Goal: Task Accomplishment & Management: Use online tool/utility

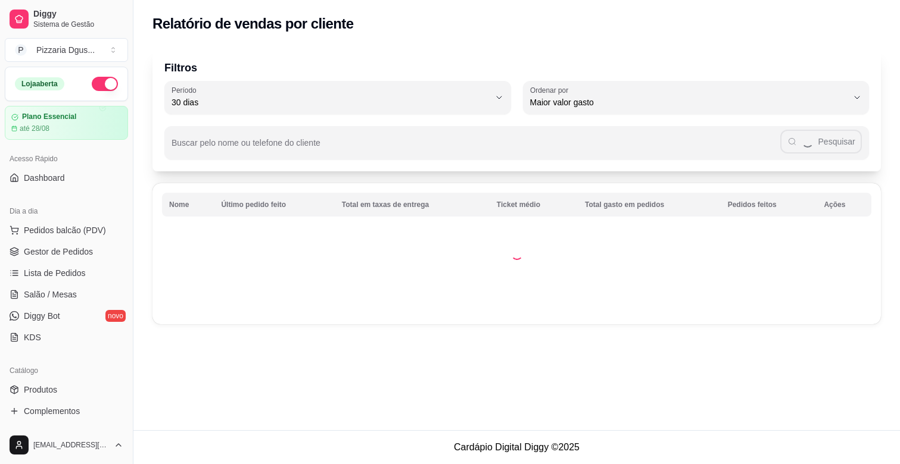
select select "30"
select select "HIGHEST_TOTAL_SPENT_WITH_ORDERS"
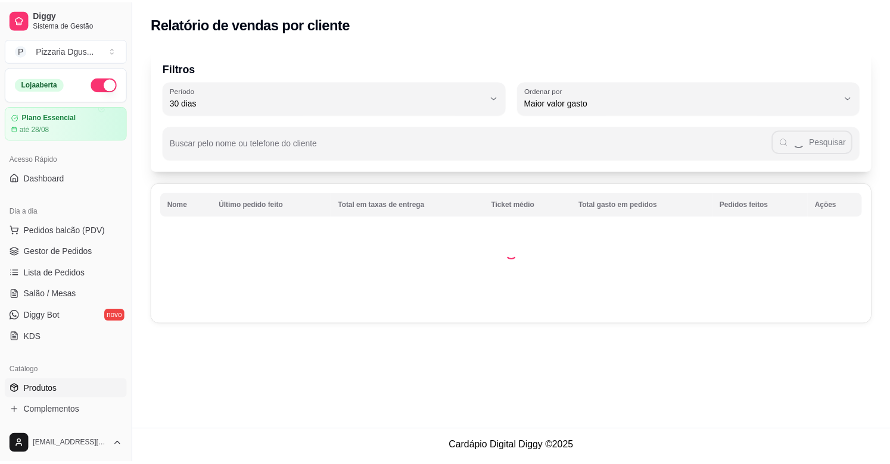
scroll to position [132, 0]
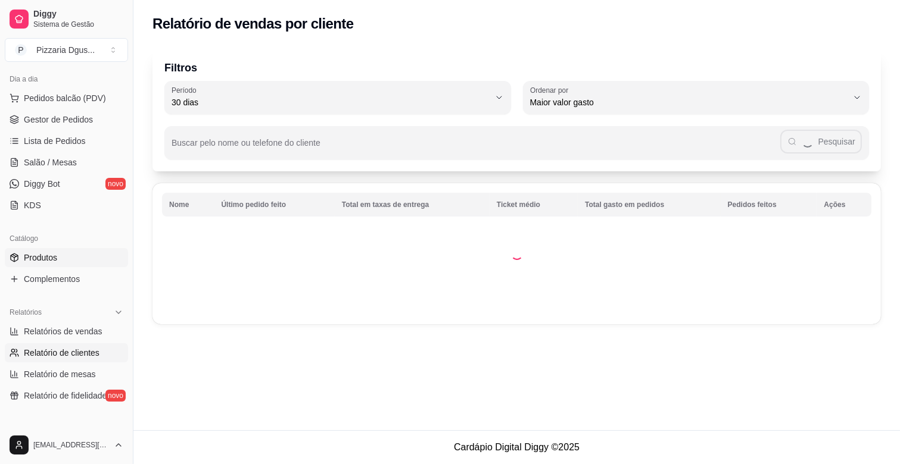
click at [81, 253] on link "Produtos" at bounding box center [66, 257] width 123 height 19
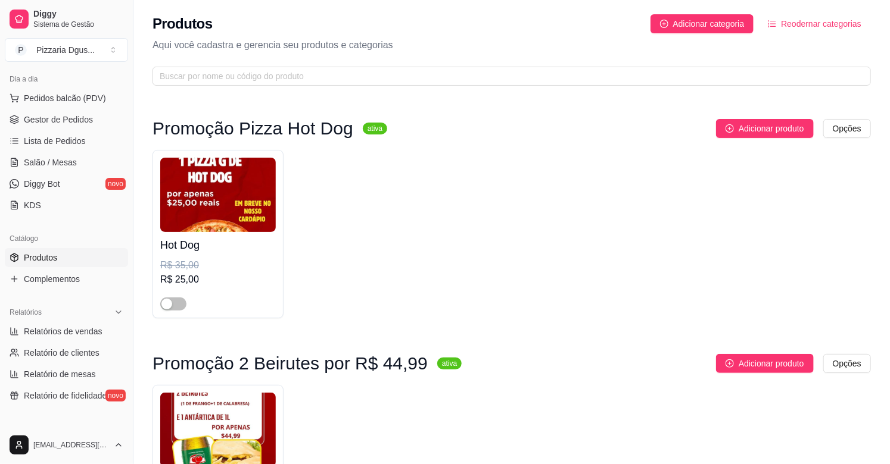
click at [551, 264] on div "Hot Dog R$ 35,00 R$ 25,00" at bounding box center [511, 234] width 718 height 169
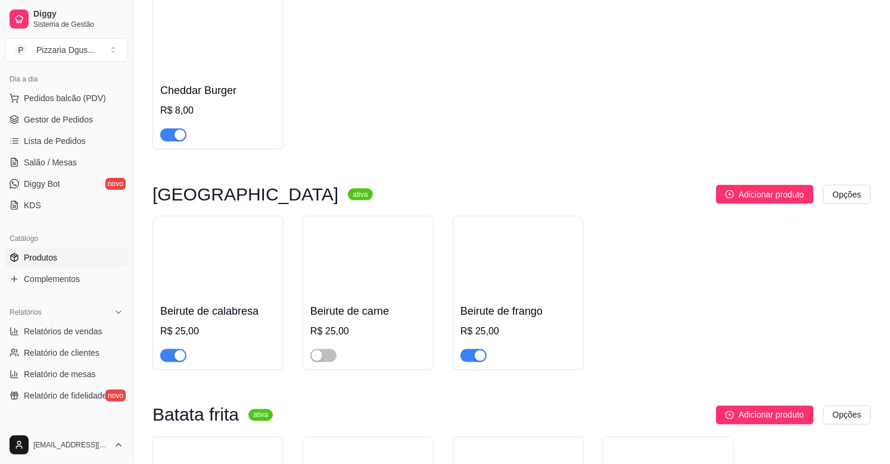
scroll to position [4631, 0]
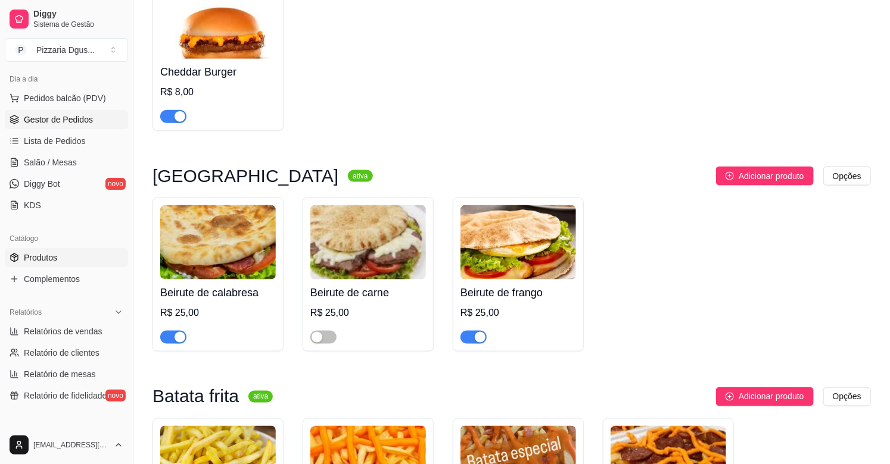
drag, startPoint x: 63, startPoint y: 97, endPoint x: 54, endPoint y: 121, distance: 25.4
click at [54, 121] on ul "Pedidos balcão (PDV) Gestor de Pedidos Lista de Pedidos Salão / Mesas Diggy Bot…" at bounding box center [66, 152] width 123 height 126
click at [54, 121] on span "Gestor de Pedidos" at bounding box center [58, 120] width 69 height 12
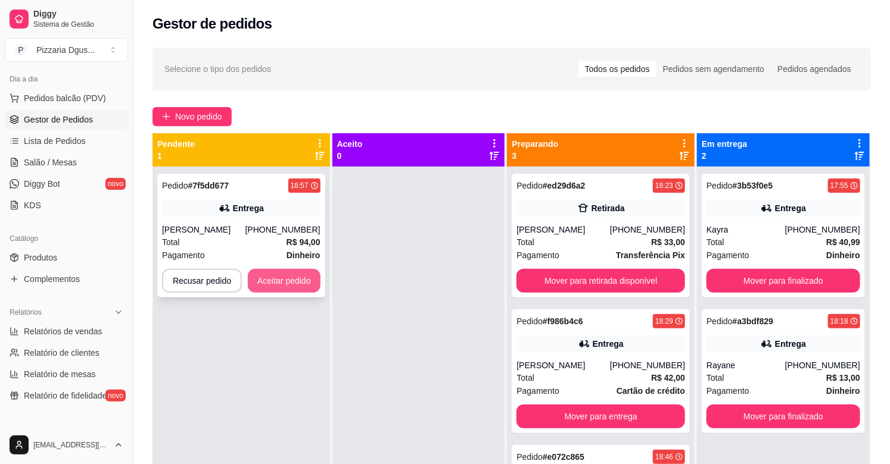
click at [275, 270] on button "Aceitar pedido" at bounding box center [284, 281] width 73 height 24
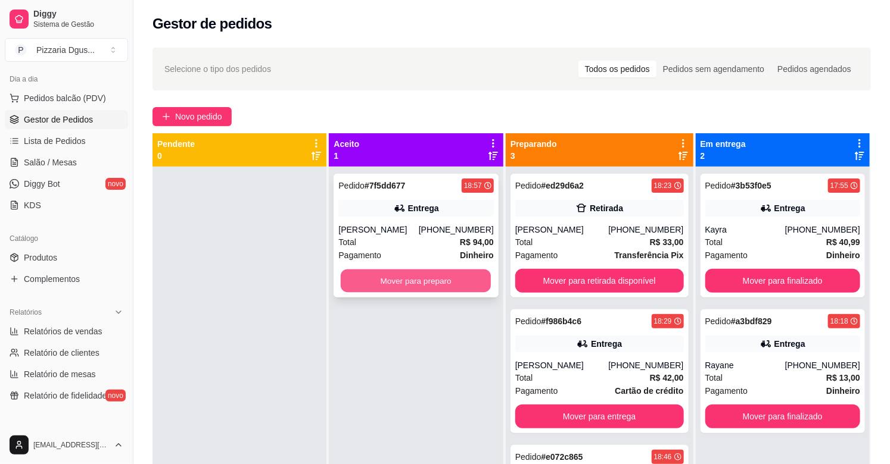
click at [360, 284] on button "Mover para preparo" at bounding box center [416, 281] width 151 height 23
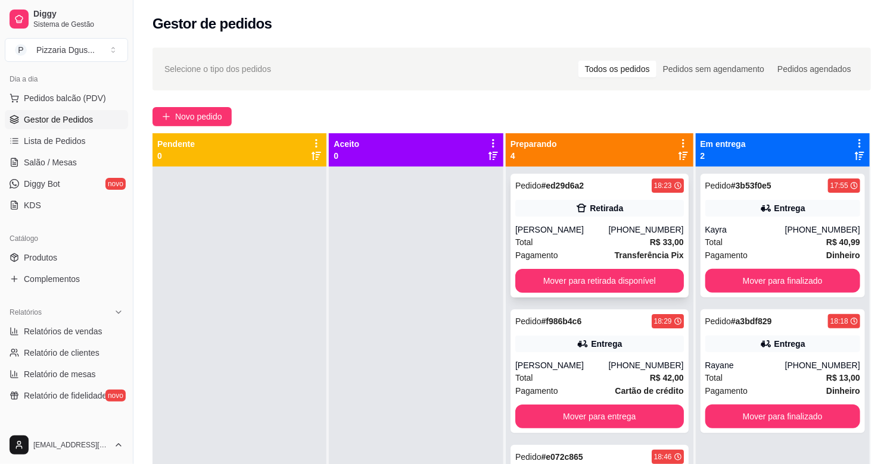
click at [595, 241] on div "Total R$ 33,00" at bounding box center [599, 242] width 169 height 13
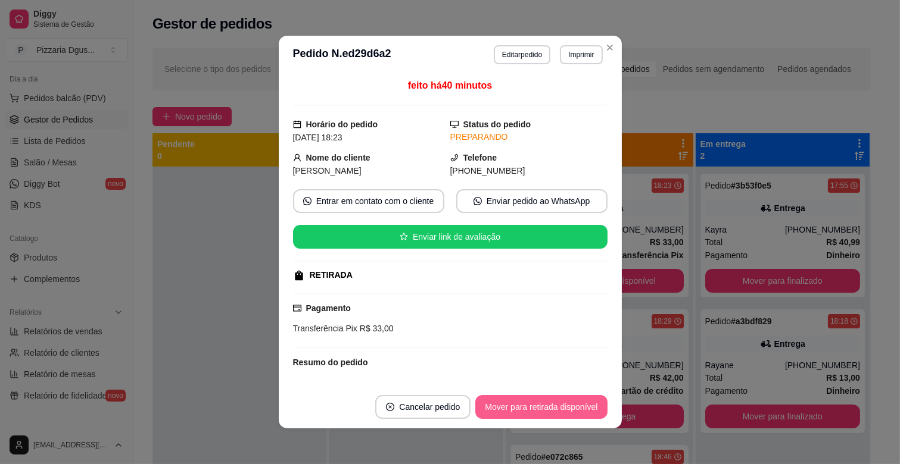
click at [584, 395] on div "Mover para retirada disponível" at bounding box center [541, 407] width 132 height 24
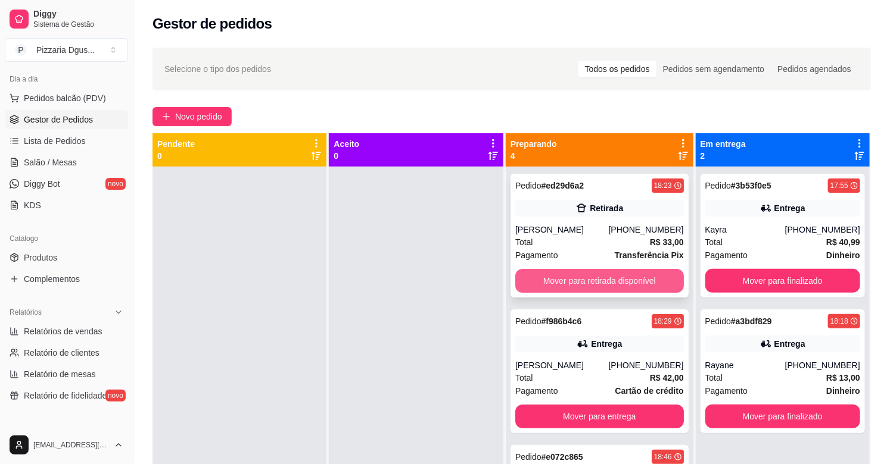
click at [611, 275] on button "Mover para retirada disponível" at bounding box center [599, 281] width 169 height 24
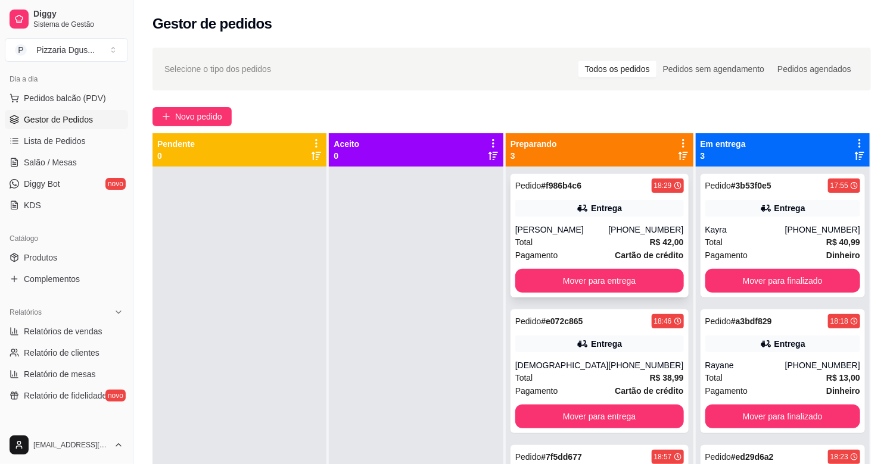
click at [607, 214] on div "Entrega" at bounding box center [599, 208] width 169 height 17
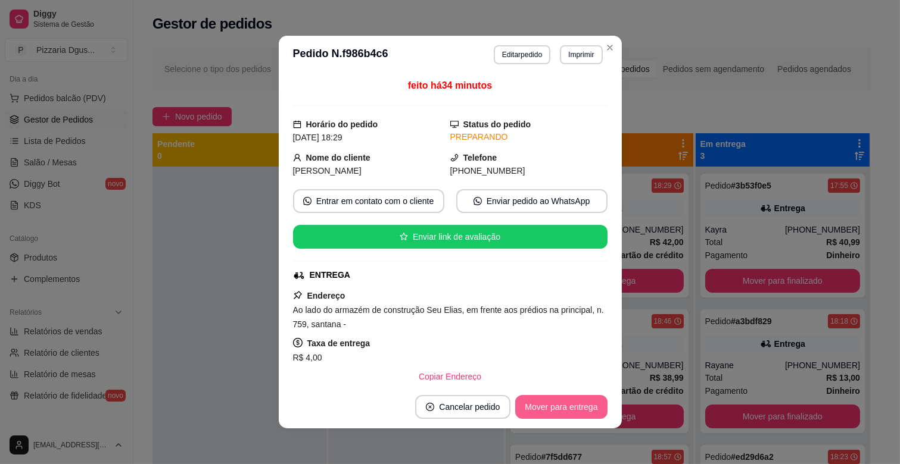
click at [579, 406] on button "Mover para entrega" at bounding box center [561, 407] width 92 height 24
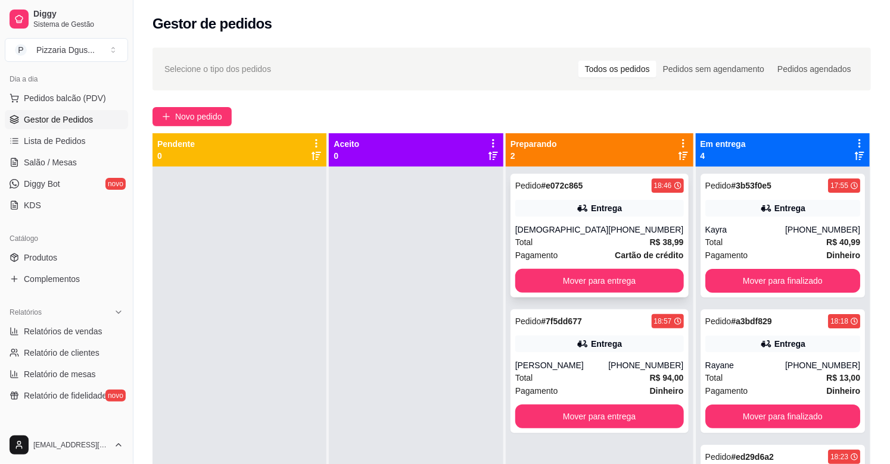
click at [585, 249] on div "Pagamento Cartão de crédito" at bounding box center [599, 255] width 169 height 13
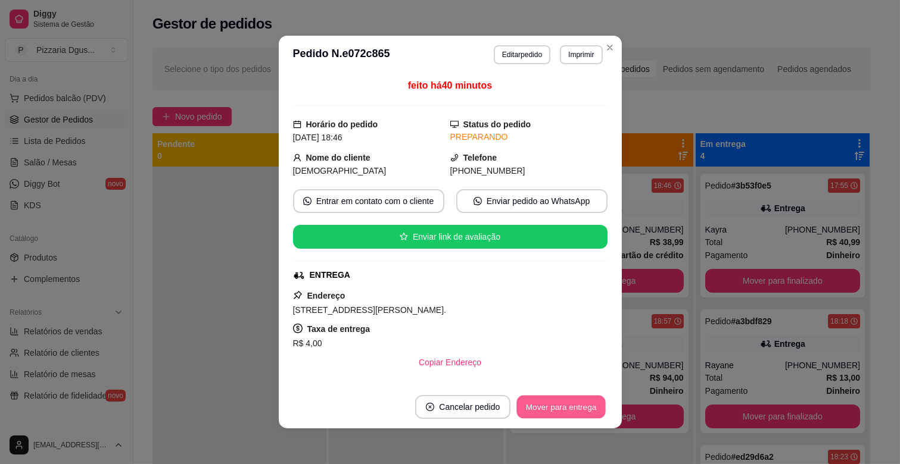
click at [562, 419] on button "Mover para entrega" at bounding box center [561, 407] width 89 height 23
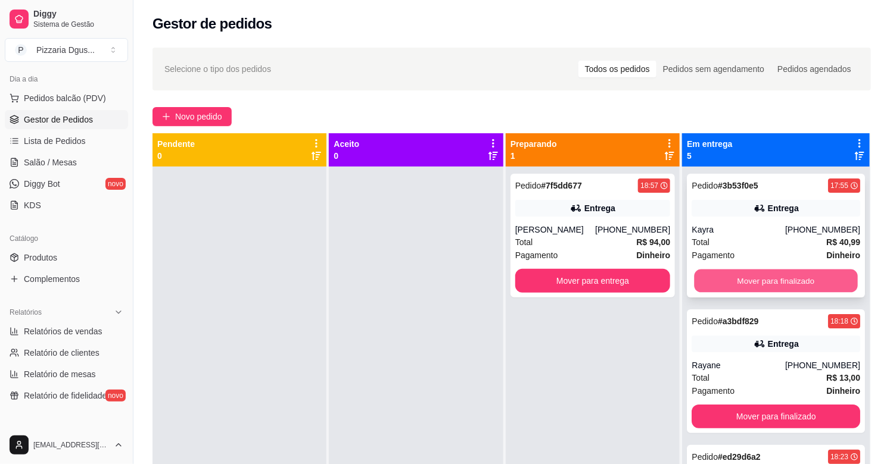
click at [771, 281] on button "Mover para finalizado" at bounding box center [775, 281] width 163 height 23
click at [771, 281] on button "Mover para finalizado" at bounding box center [775, 281] width 169 height 24
click at [771, 281] on button "Mover para finalizado" at bounding box center [775, 281] width 163 height 23
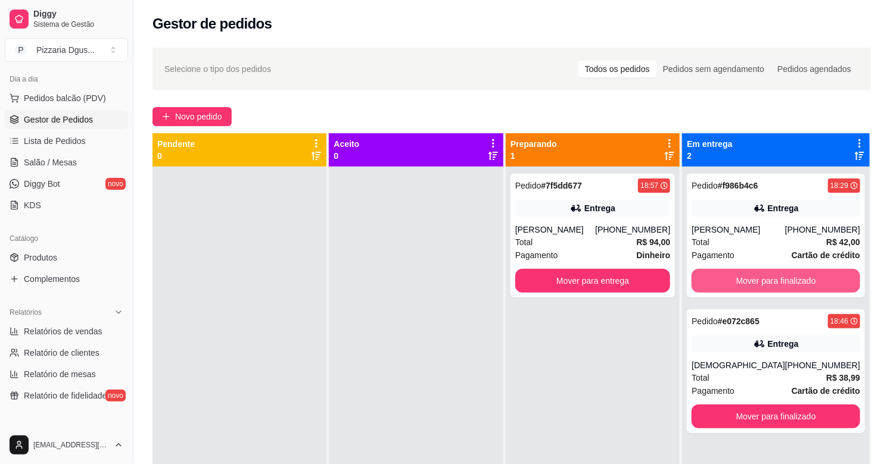
click at [771, 281] on button "Mover para finalizado" at bounding box center [775, 281] width 169 height 24
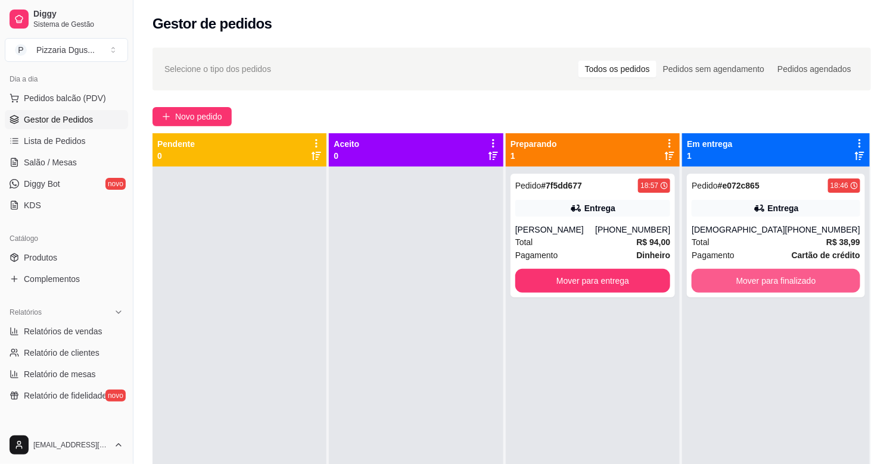
click at [771, 281] on button "Mover para finalizado" at bounding box center [775, 281] width 169 height 24
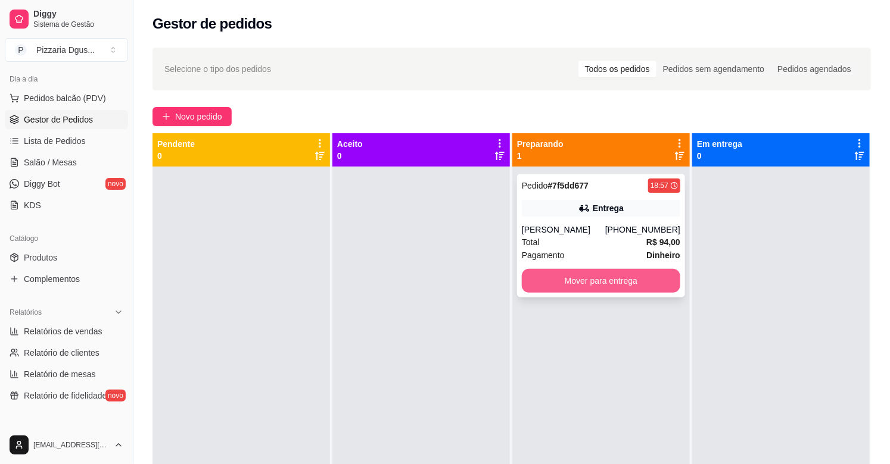
click at [593, 271] on button "Mover para entrega" at bounding box center [601, 281] width 158 height 24
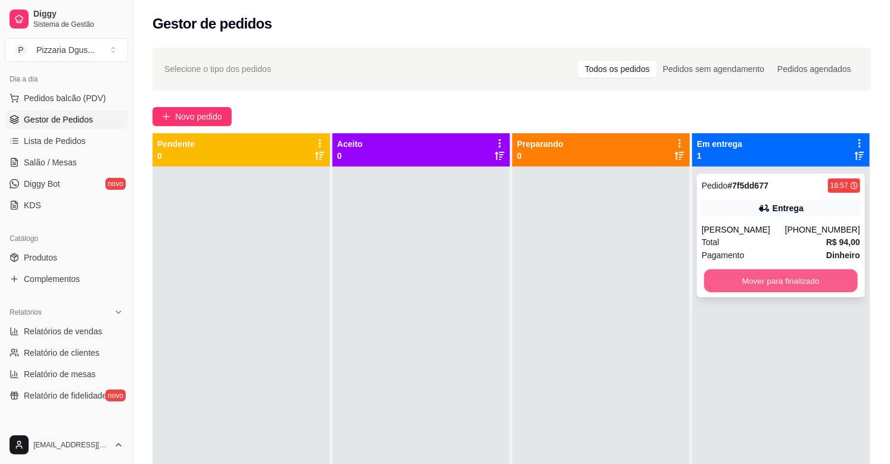
click at [711, 280] on button "Mover para finalizado" at bounding box center [781, 281] width 154 height 23
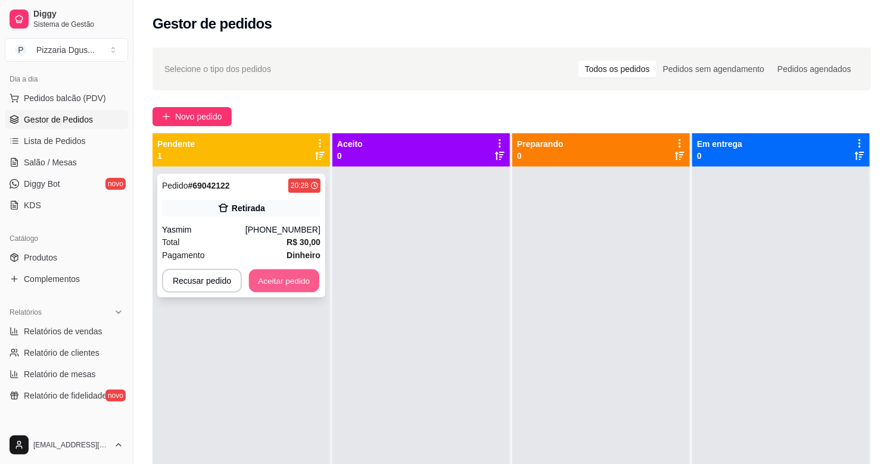
click at [284, 289] on button "Aceitar pedido" at bounding box center [284, 281] width 70 height 23
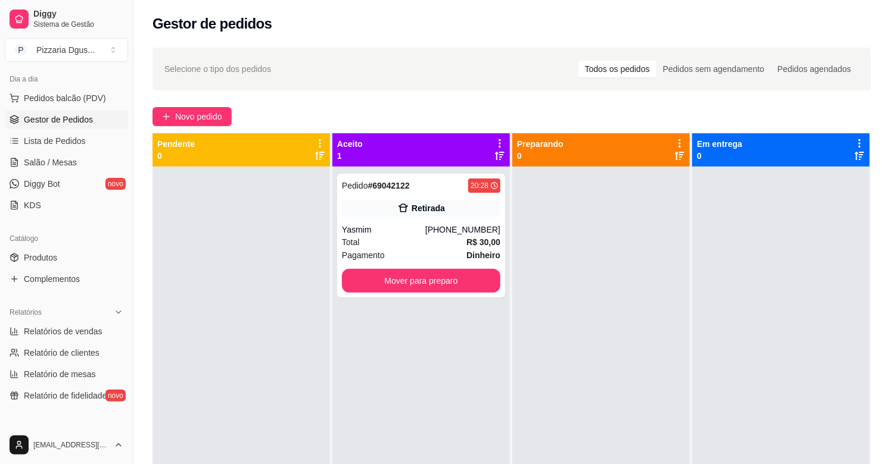
click at [432, 293] on div "Pedido # 69042122 20:28 Retirada Yasmim [PHONE_NUMBER] Total R$ 30,00 Pagamento…" at bounding box center [421, 236] width 168 height 124
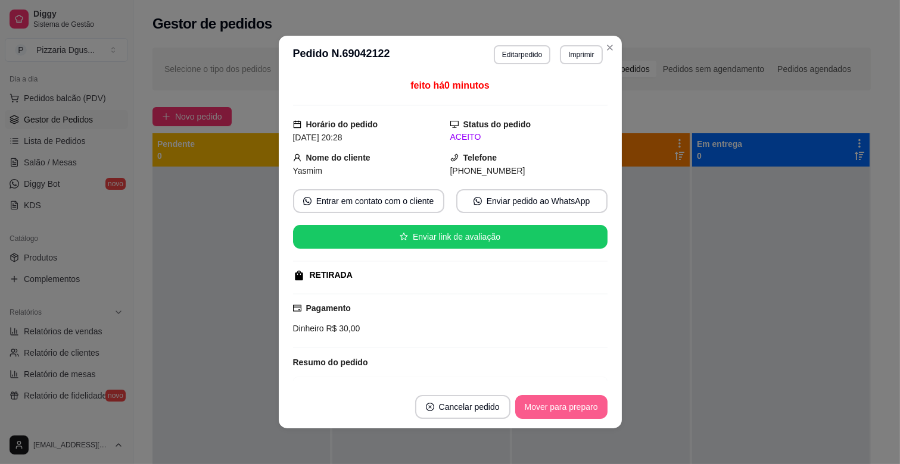
click at [536, 397] on button "Mover para preparo" at bounding box center [561, 407] width 92 height 24
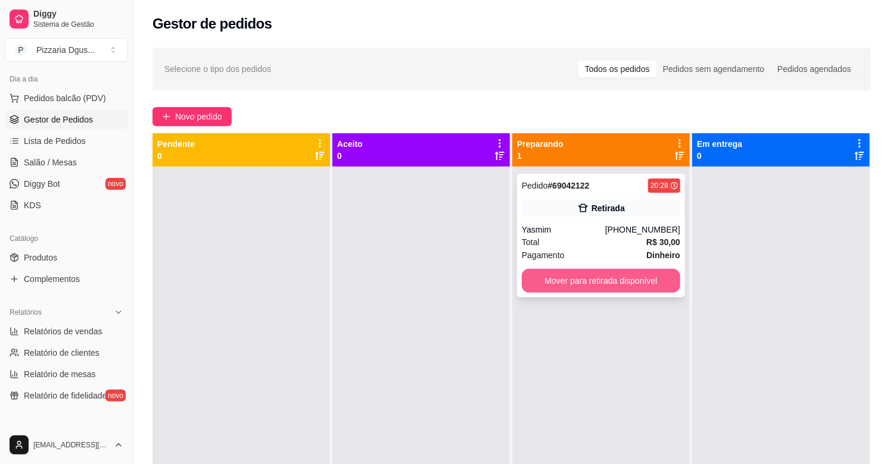
click at [644, 289] on button "Mover para retirada disponível" at bounding box center [601, 281] width 158 height 24
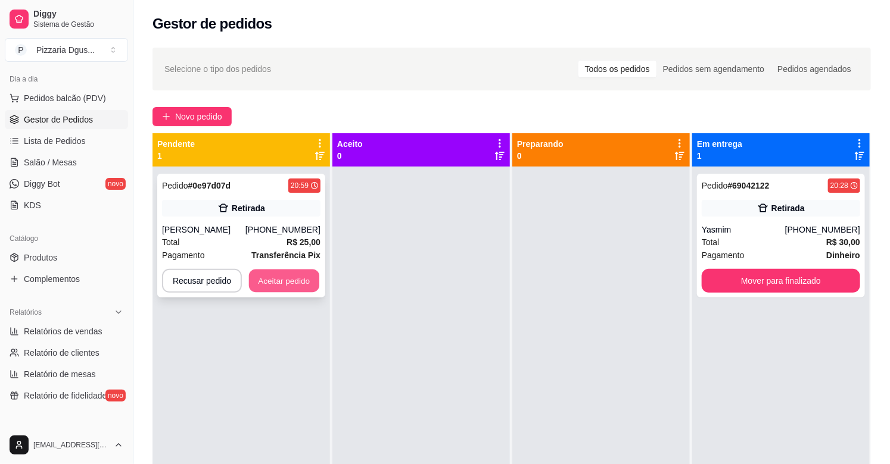
click at [271, 270] on button "Aceitar pedido" at bounding box center [284, 281] width 70 height 23
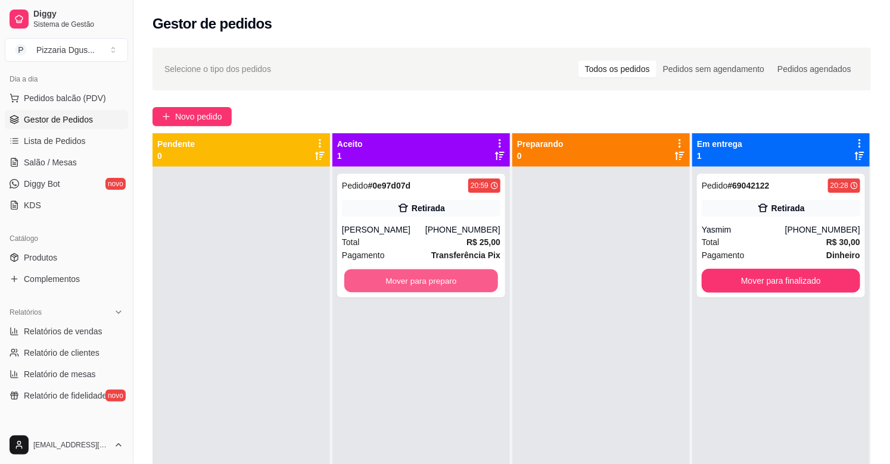
click at [383, 276] on button "Mover para preparo" at bounding box center [421, 281] width 154 height 23
click at [383, 276] on button "Mover para preparo" at bounding box center [421, 281] width 158 height 24
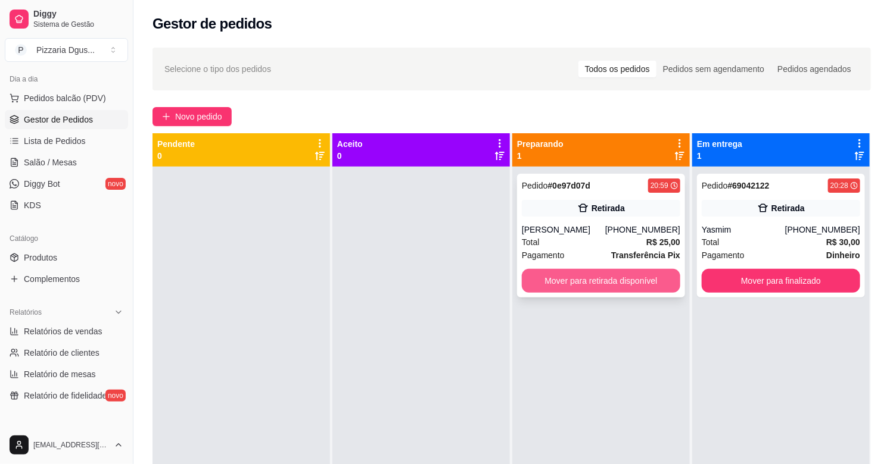
click at [546, 280] on button "Mover para retirada disponível" at bounding box center [601, 281] width 158 height 24
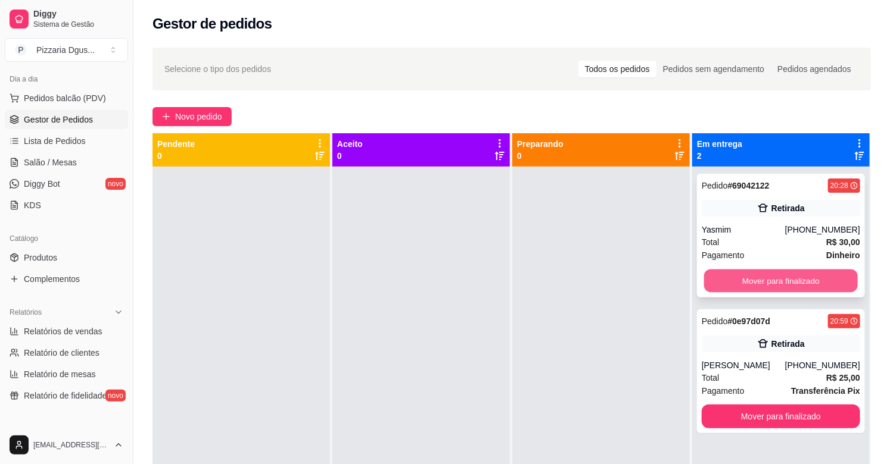
click at [793, 274] on button "Mover para finalizado" at bounding box center [781, 281] width 154 height 23
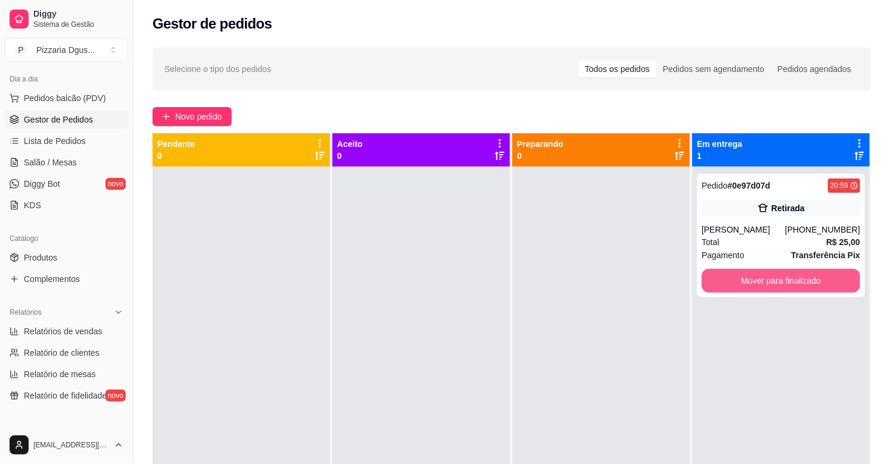
click at [793, 274] on button "Mover para finalizado" at bounding box center [780, 281] width 158 height 24
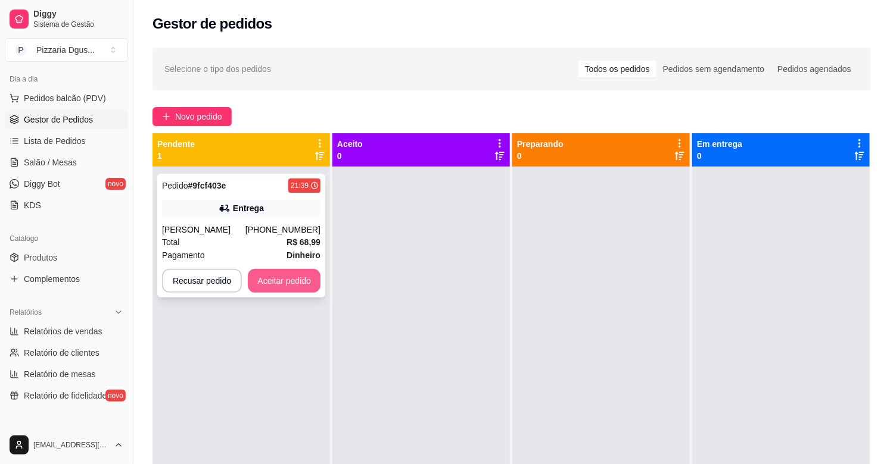
click at [288, 287] on button "Aceitar pedido" at bounding box center [284, 281] width 73 height 24
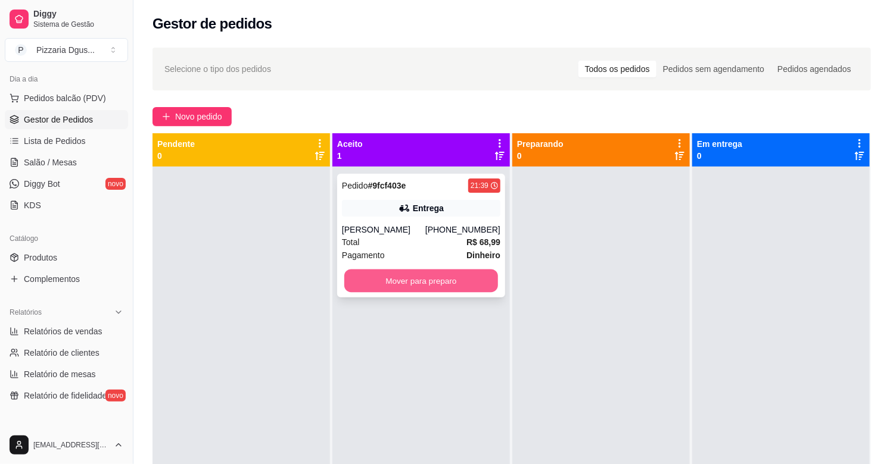
click at [453, 272] on button "Mover para preparo" at bounding box center [421, 281] width 154 height 23
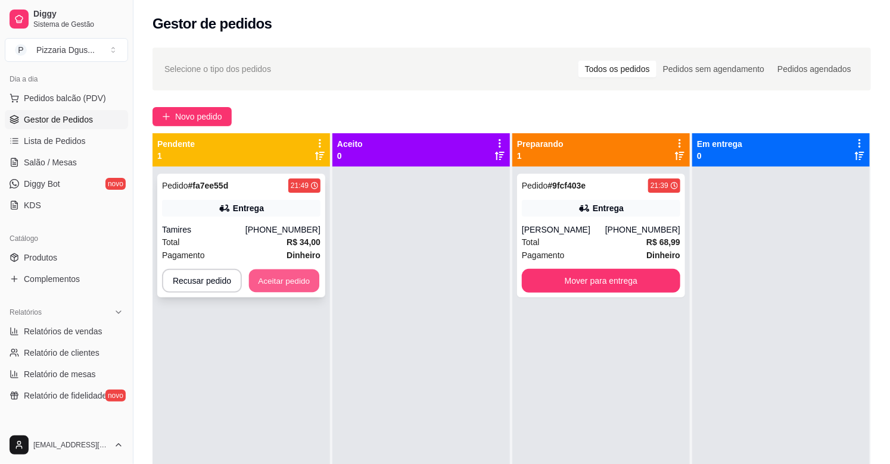
click at [283, 277] on button "Aceitar pedido" at bounding box center [284, 281] width 70 height 23
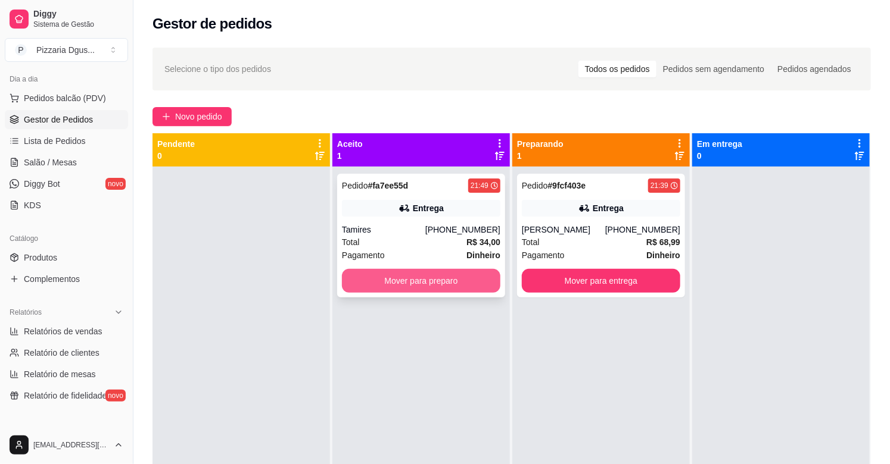
click at [435, 284] on button "Mover para preparo" at bounding box center [421, 281] width 158 height 24
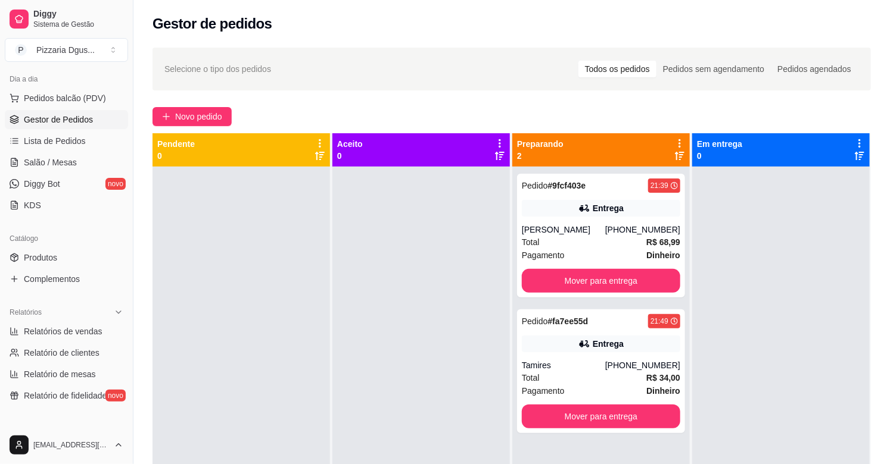
drag, startPoint x: 128, startPoint y: 160, endPoint x: 127, endPoint y: 143, distance: 16.7
click at [127, 143] on div "Diggy Sistema de Gestão P Pizzaria Dgus ... Loja aberta Plano Essencial até 28/…" at bounding box center [66, 232] width 133 height 464
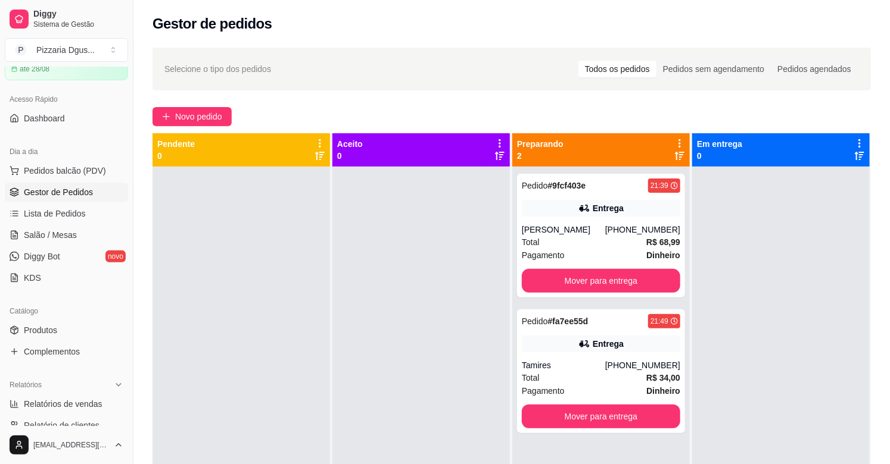
scroll to position [38, 0]
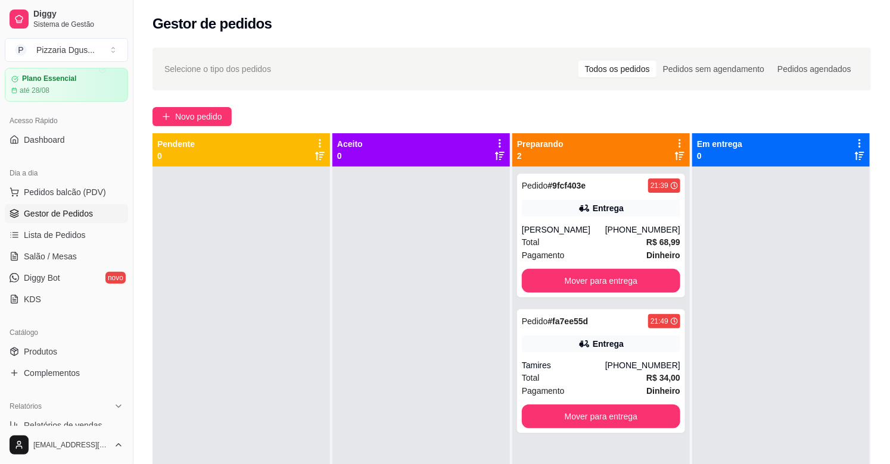
drag, startPoint x: 129, startPoint y: 109, endPoint x: 125, endPoint y: 71, distance: 37.7
click at [125, 71] on div "Diggy Sistema de Gestão P Pizzaria Dgus ... Loja aberta Plano Essencial até 28/…" at bounding box center [66, 232] width 133 height 464
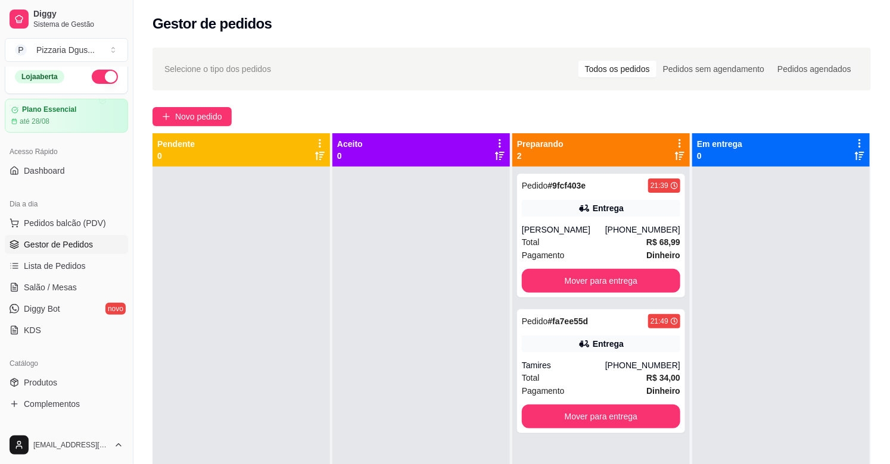
scroll to position [0, 0]
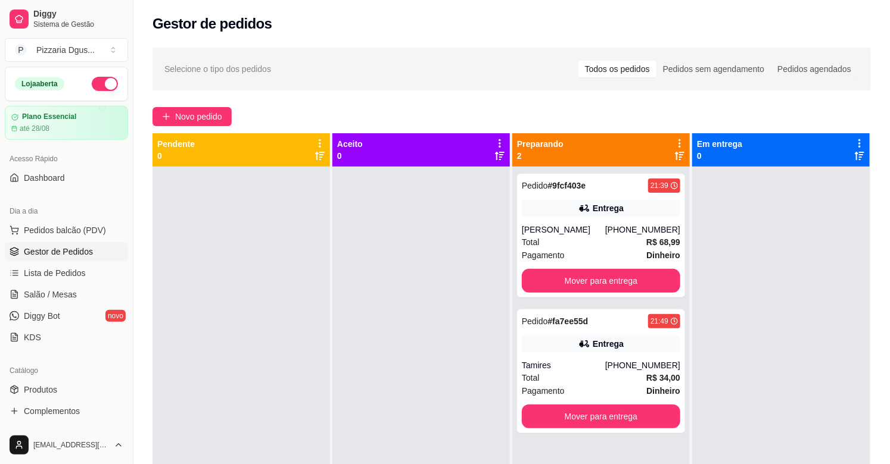
click at [92, 83] on button "button" at bounding box center [105, 84] width 26 height 14
click at [638, 224] on div "[PHONE_NUMBER]" at bounding box center [642, 230] width 75 height 12
click at [591, 362] on div "Tamires" at bounding box center [563, 366] width 83 height 12
click at [629, 257] on div "Pagamento Dinheiro" at bounding box center [601, 255] width 158 height 13
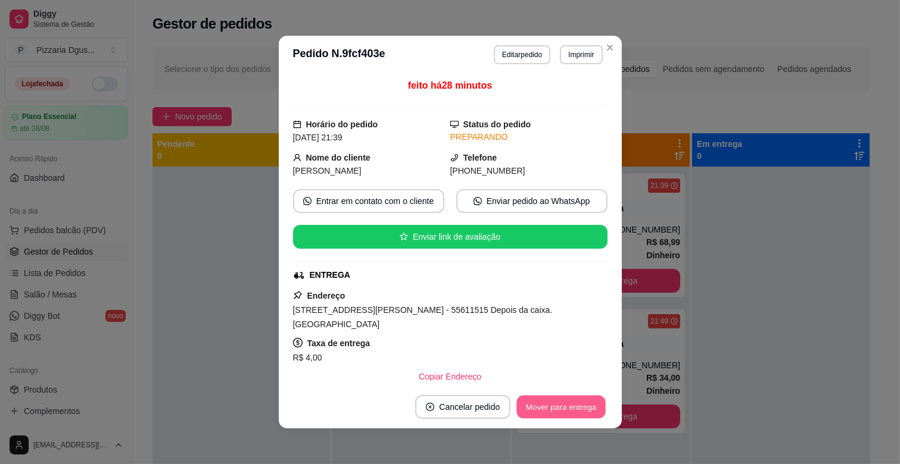
click at [563, 404] on button "Mover para entrega" at bounding box center [561, 407] width 89 height 23
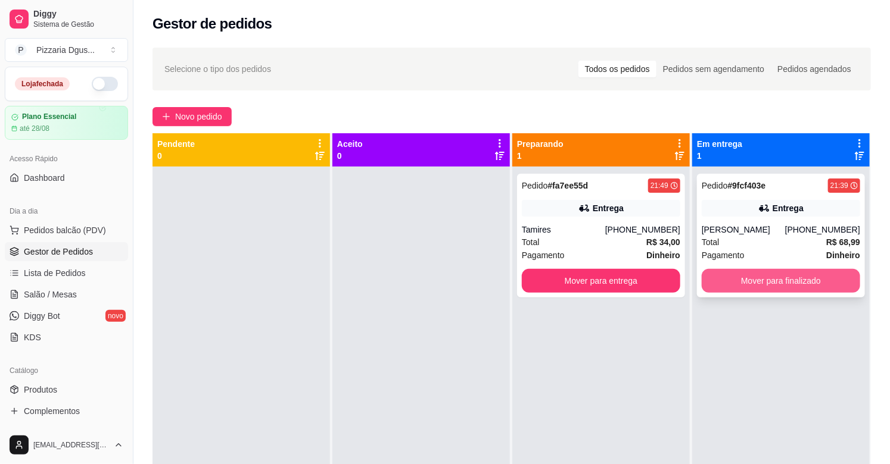
click at [746, 277] on button "Mover para finalizado" at bounding box center [780, 281] width 158 height 24
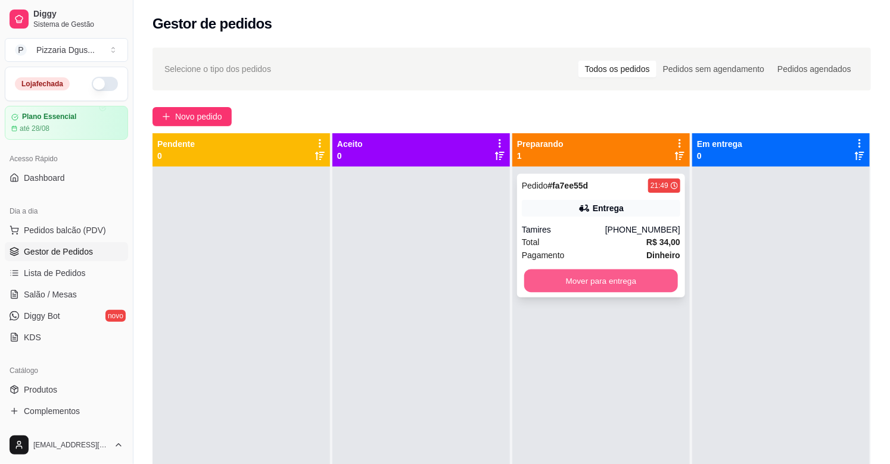
click at [653, 283] on button "Mover para entrega" at bounding box center [601, 281] width 154 height 23
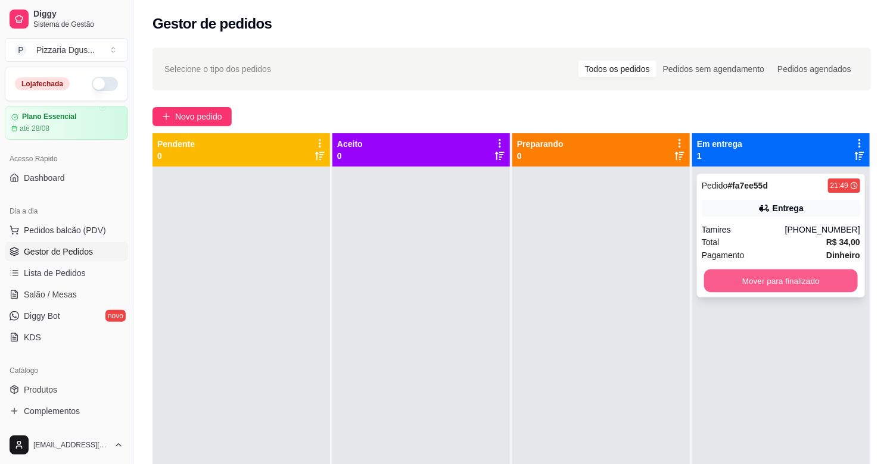
click at [837, 290] on button "Mover para finalizado" at bounding box center [781, 281] width 154 height 23
